Goal: Task Accomplishment & Management: Manage account settings

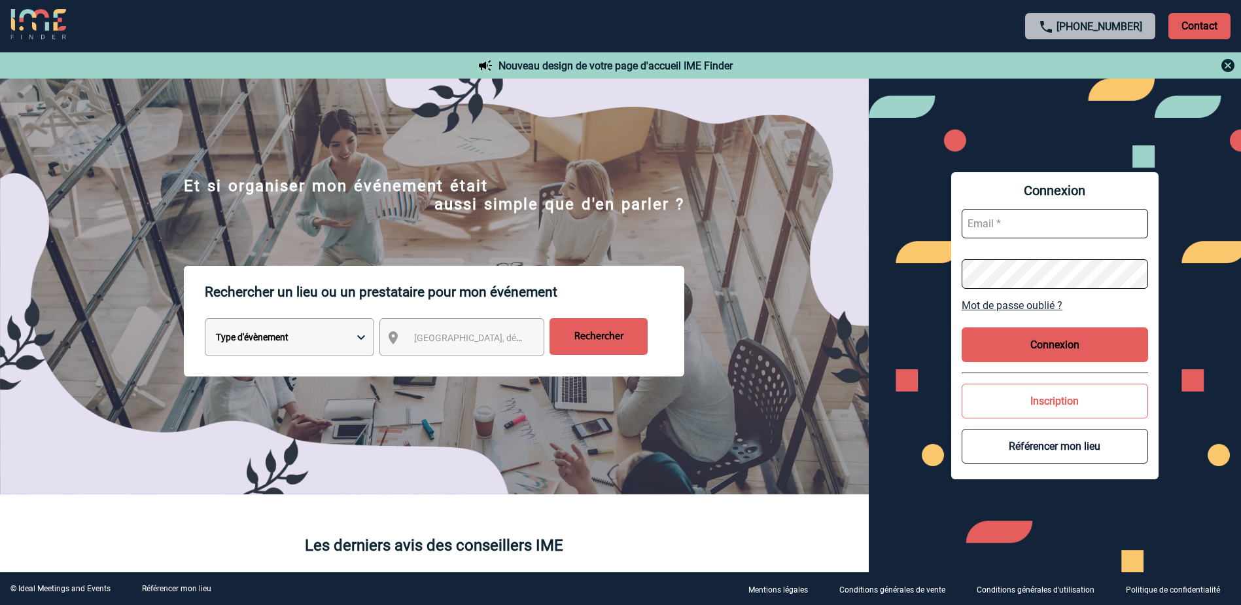
type input "[EMAIL_ADDRESS][PERSON_NAME][DOMAIN_NAME]"
click at [1073, 346] on button "Connexion" at bounding box center [1055, 344] width 187 height 35
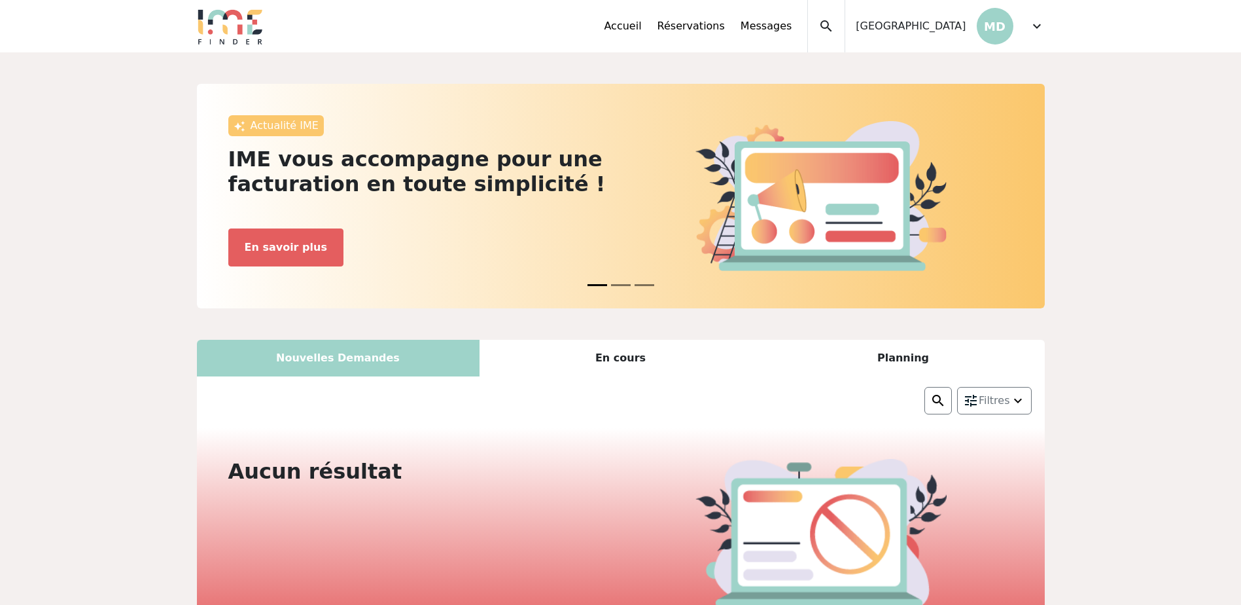
click at [1042, 29] on span "expand_more" at bounding box center [1037, 26] width 16 height 16
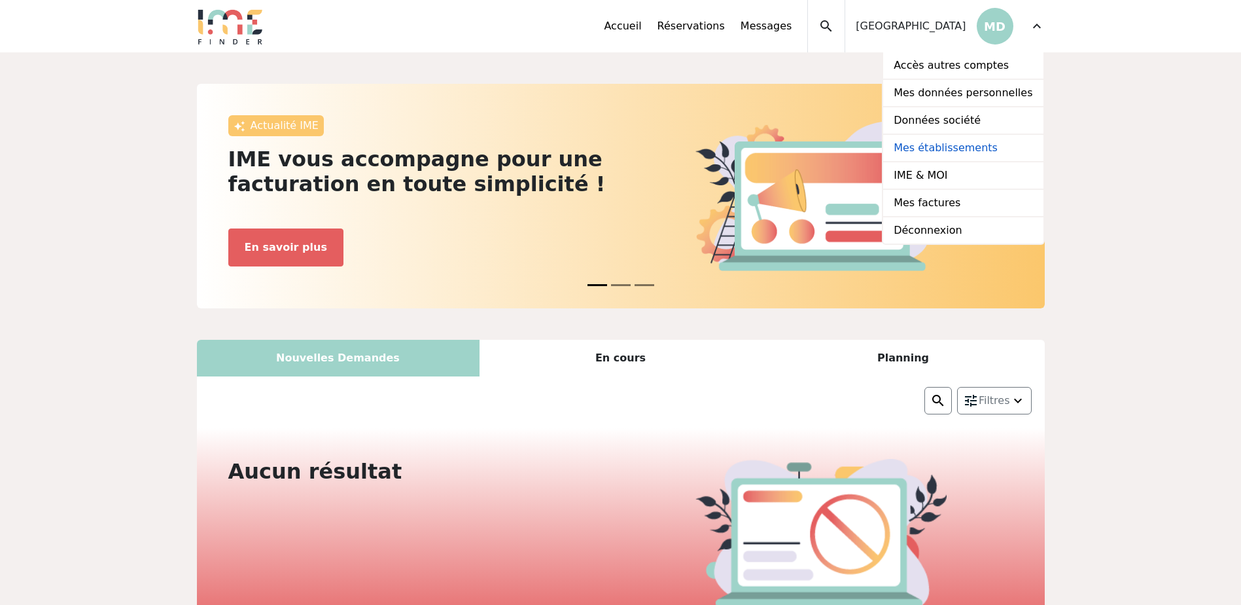
click at [941, 144] on link "Mes établissements" at bounding box center [963, 148] width 160 height 27
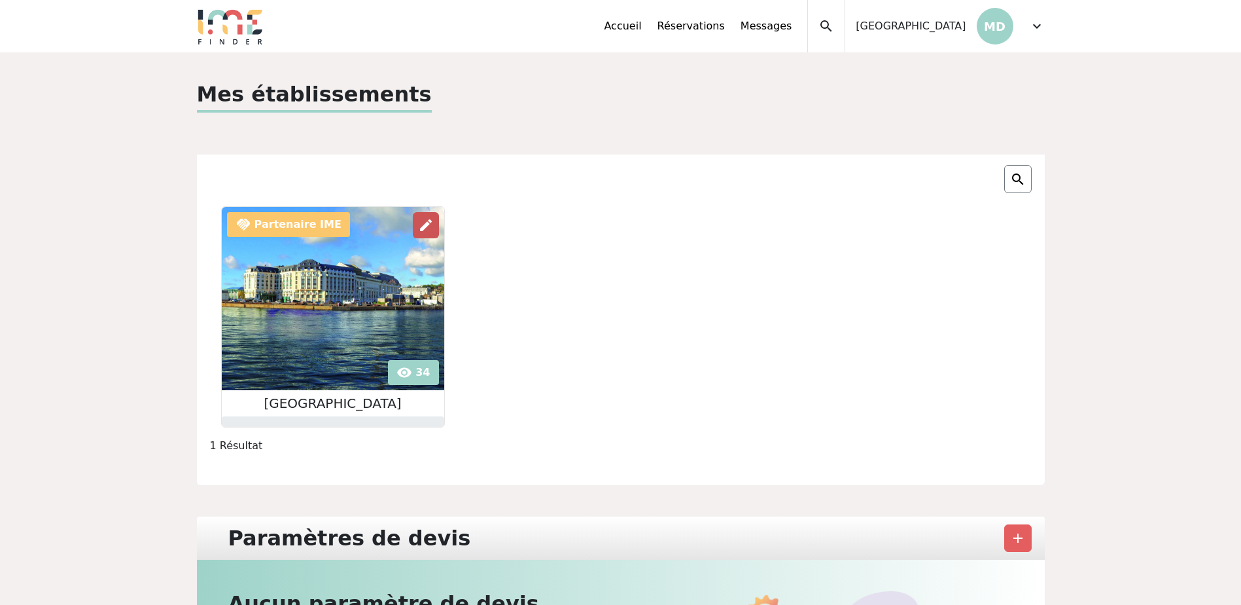
click at [433, 219] on span "edit" at bounding box center [426, 225] width 16 height 16
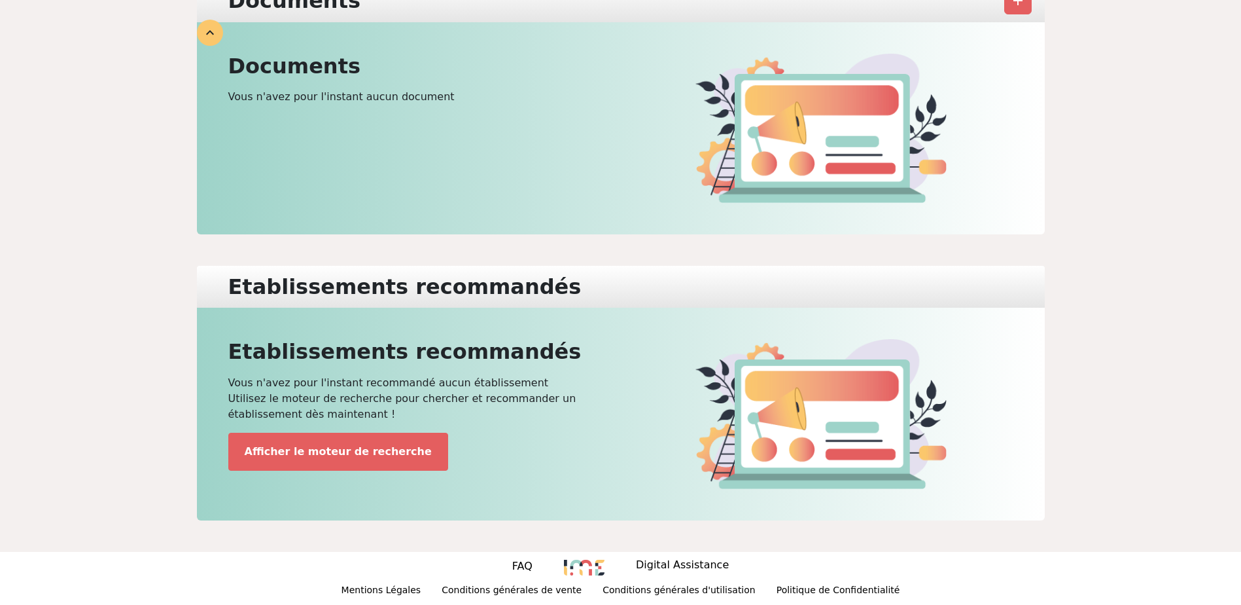
scroll to position [127, 0]
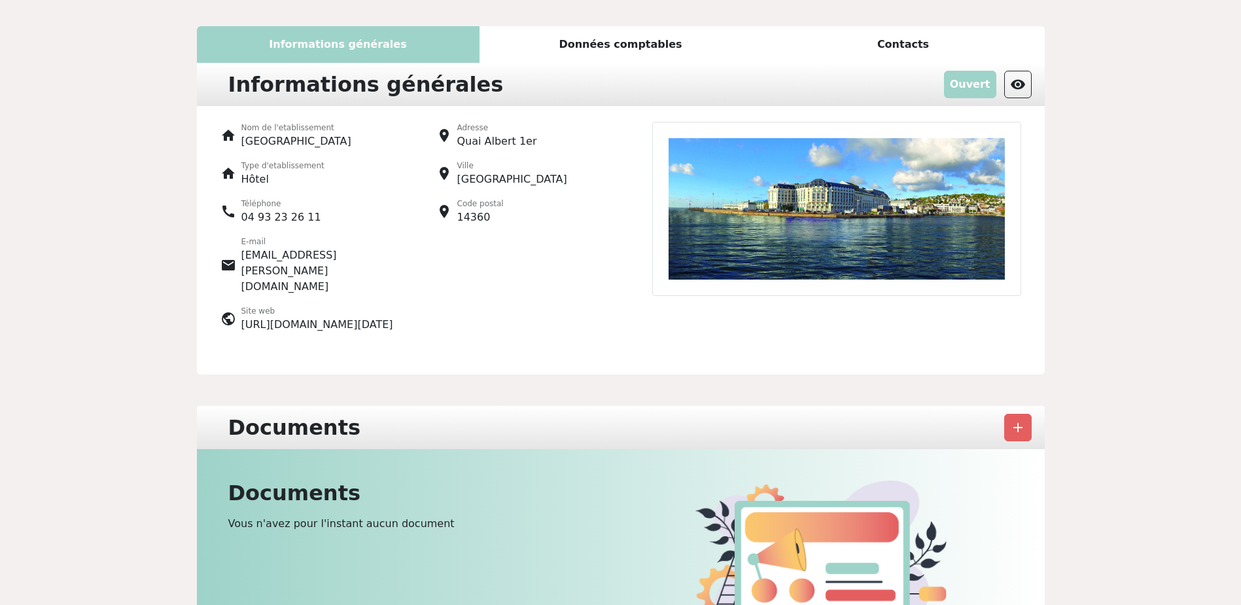
click at [614, 43] on div "Données comptables" at bounding box center [621, 44] width 283 height 37
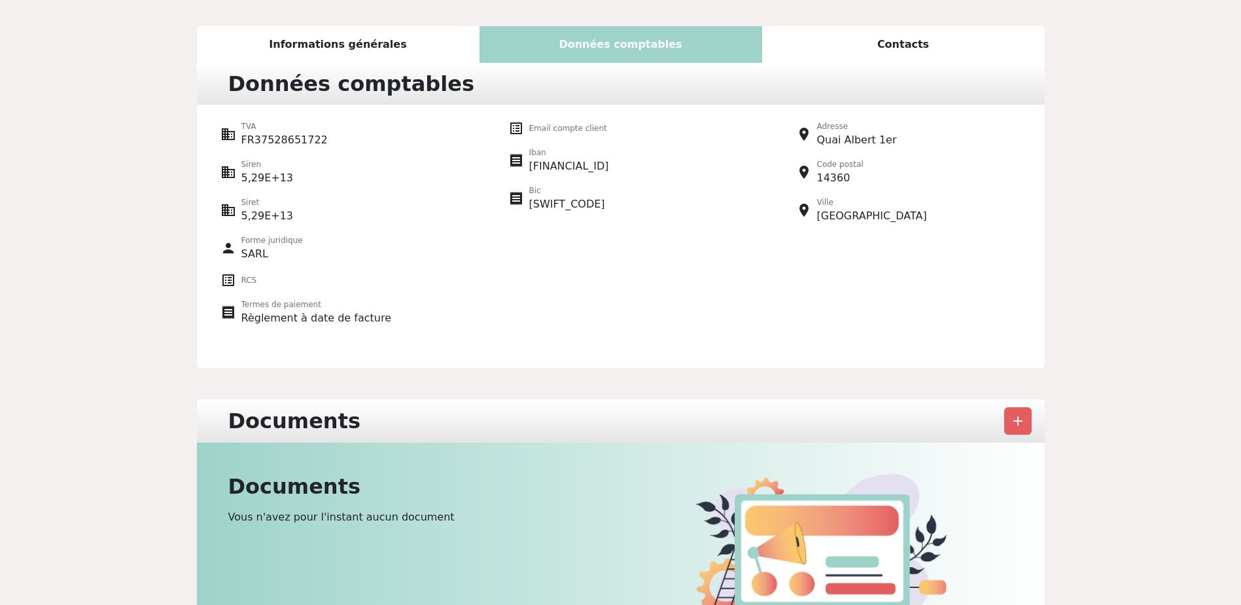
click at [359, 41] on div "Informations générales" at bounding box center [338, 44] width 283 height 37
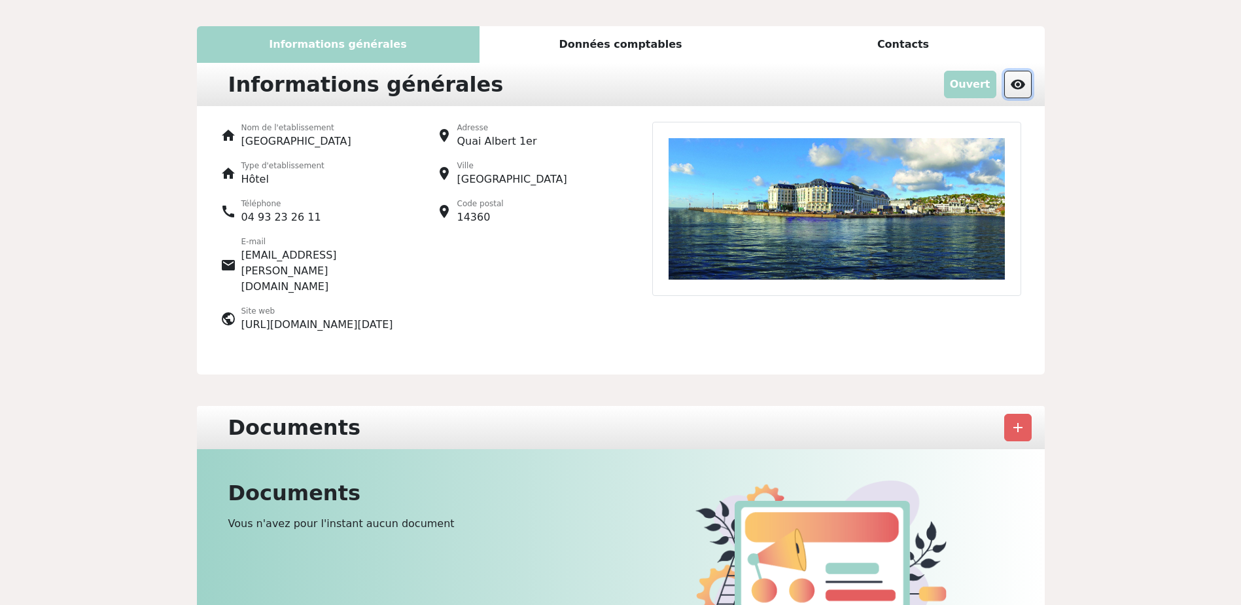
click at [1017, 88] on span "visibility" at bounding box center [1018, 85] width 16 height 16
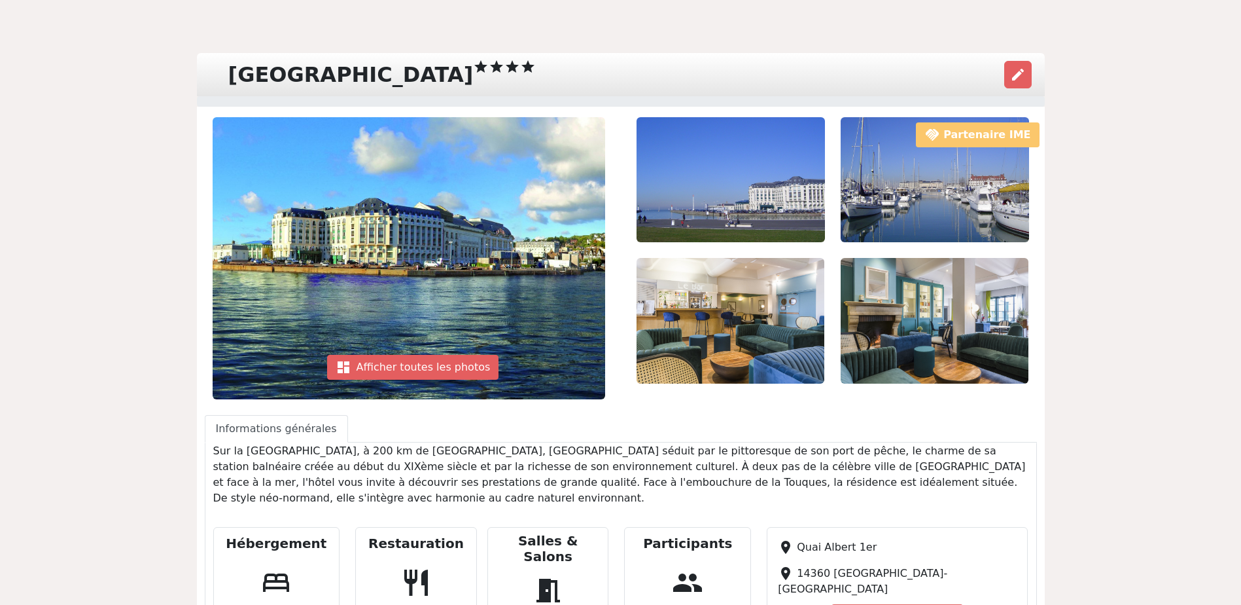
scroll to position [34, 0]
